Goal: Find specific page/section: Find specific page/section

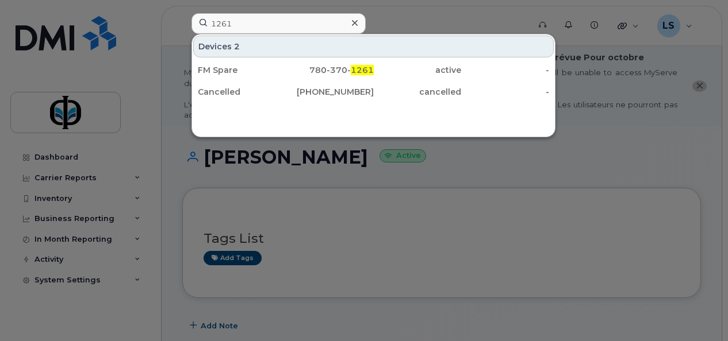
click at [243, 24] on input "1261" at bounding box center [278, 23] width 174 height 21
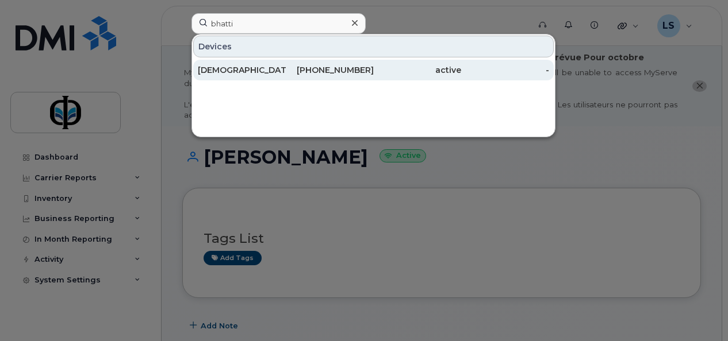
type input "bhatti"
click at [295, 70] on span "Bhatti" at bounding box center [308, 70] width 26 height 10
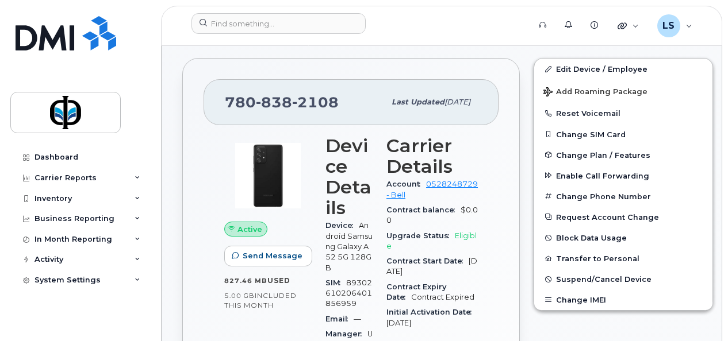
scroll to position [295, 0]
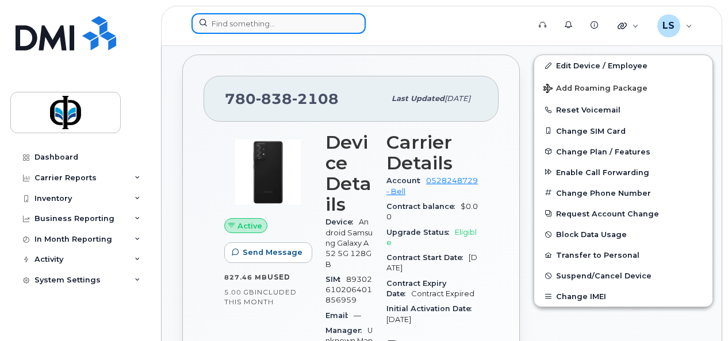
click at [255, 23] on input at bounding box center [278, 23] width 174 height 21
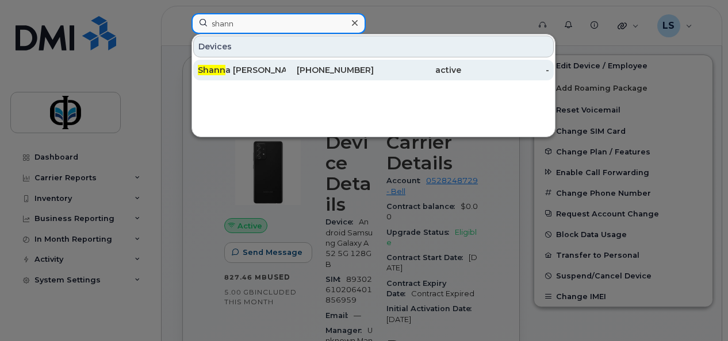
type input "shann"
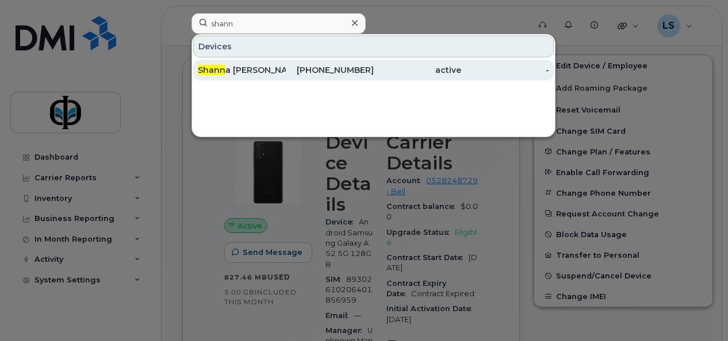
click at [255, 66] on div "[PERSON_NAME]" at bounding box center [242, 69] width 88 height 11
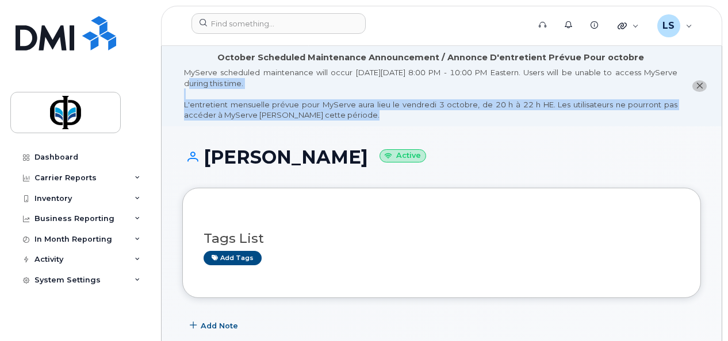
drag, startPoint x: 725, startPoint y: 10, endPoint x: 724, endPoint y: 88, distance: 77.6
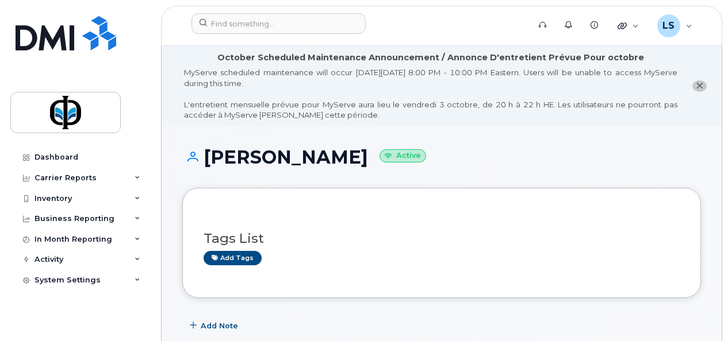
drag, startPoint x: 724, startPoint y: 88, endPoint x: 698, endPoint y: 154, distance: 71.0
click at [698, 154] on h1 "[PERSON_NAME] Active" at bounding box center [441, 157] width 518 height 20
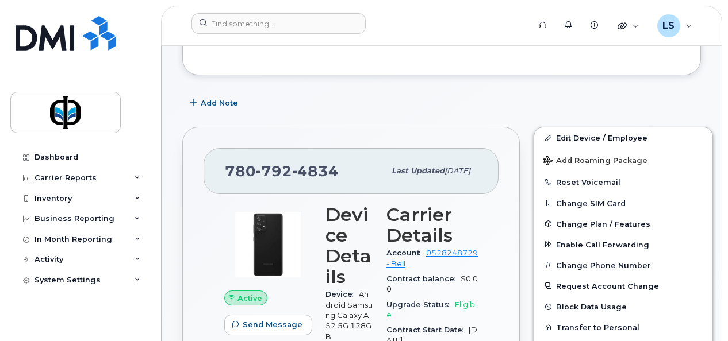
scroll to position [218, 0]
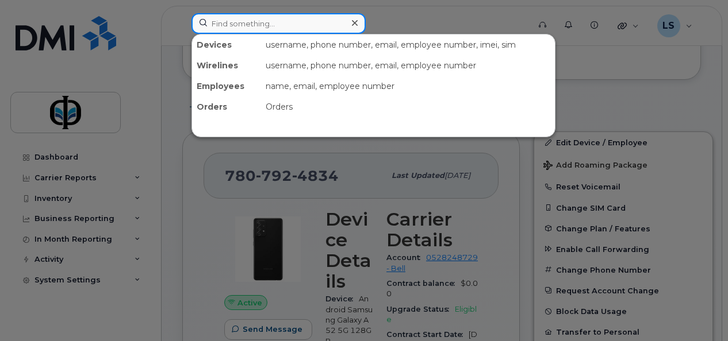
click at [234, 25] on input at bounding box center [278, 23] width 174 height 21
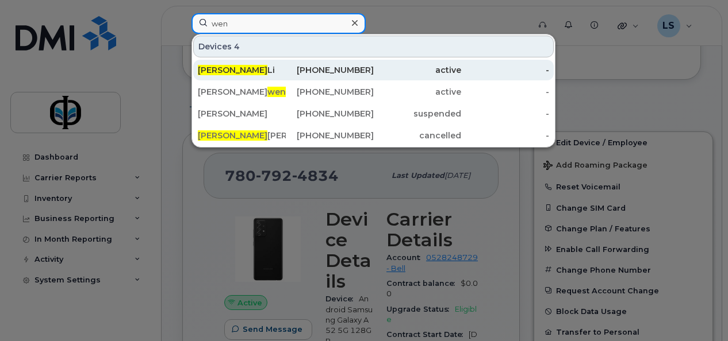
type input "wen"
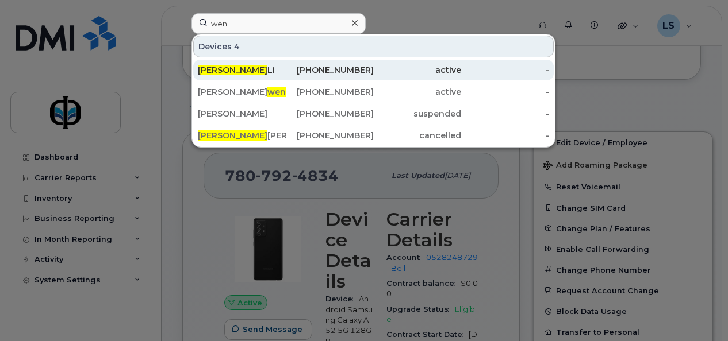
click at [236, 69] on div "Wen Li" at bounding box center [242, 69] width 88 height 11
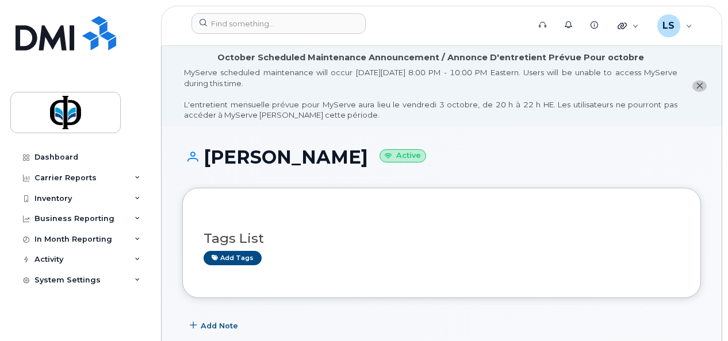
scroll to position [299, 0]
